Goal: Task Accomplishment & Management: Complete application form

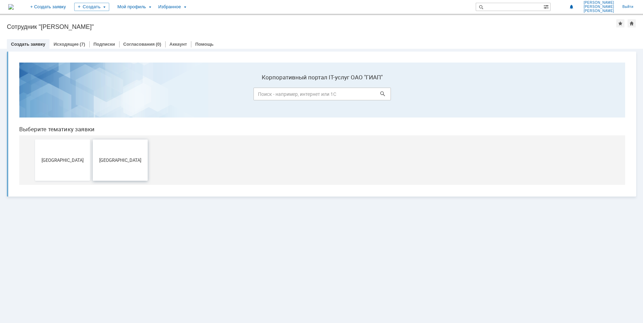
click at [112, 169] on button "[GEOGRAPHIC_DATA]" at bounding box center [120, 160] width 55 height 41
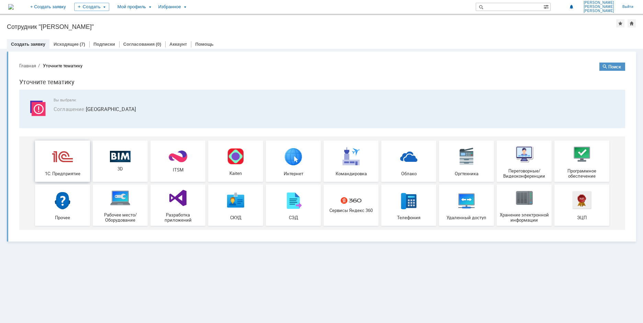
click at [51, 170] on div "1С: Предприятие" at bounding box center [62, 161] width 51 height 30
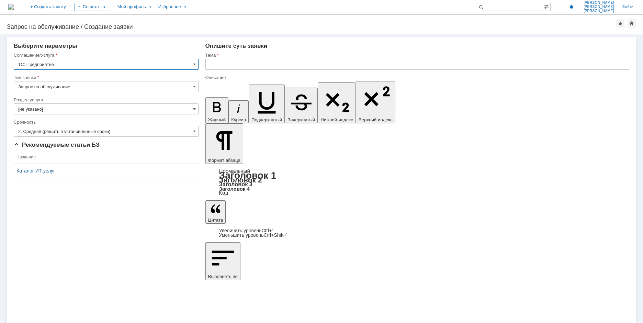
click at [84, 110] on input "[не указано]" at bounding box center [106, 108] width 185 height 11
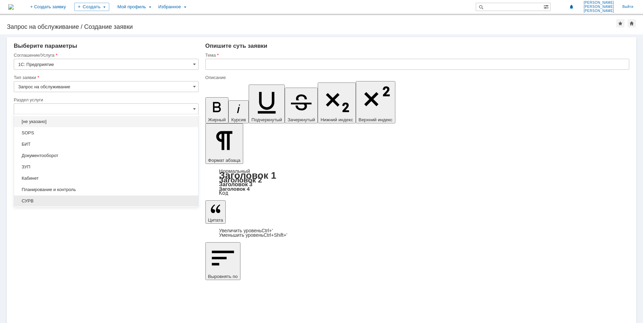
click at [35, 199] on span "СУРВ" at bounding box center [106, 200] width 176 height 5
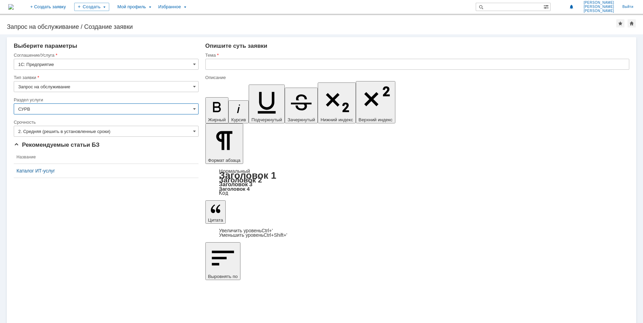
type input "СУРВ"
click at [233, 66] on input "text" at bounding box center [418, 64] width 424 height 11
type input "доступ в 1С-РМ"
click at [74, 132] on input "2. Средняя (решить в установленные сроки)" at bounding box center [106, 131] width 185 height 11
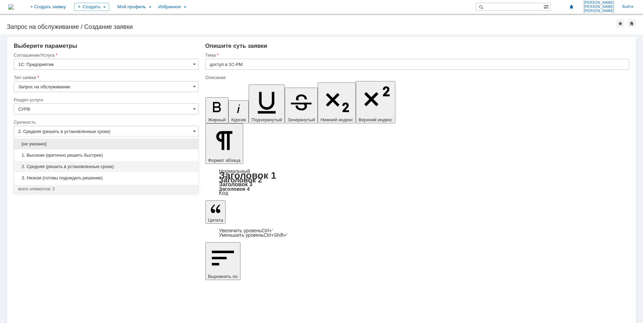
click at [70, 168] on span "2. Средняя (решить в установленные сроки)" at bounding box center [106, 166] width 176 height 5
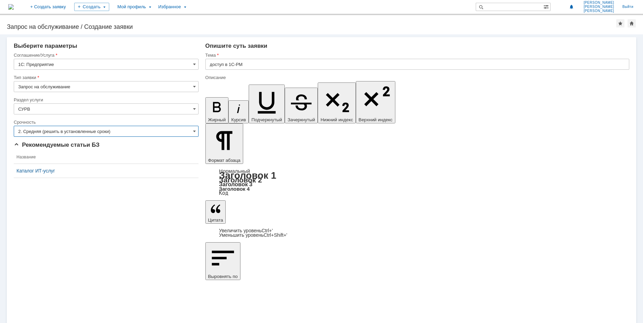
type input "2. Средняя (решить в установленные сроки)"
